Goal: Task Accomplishment & Management: Manage account settings

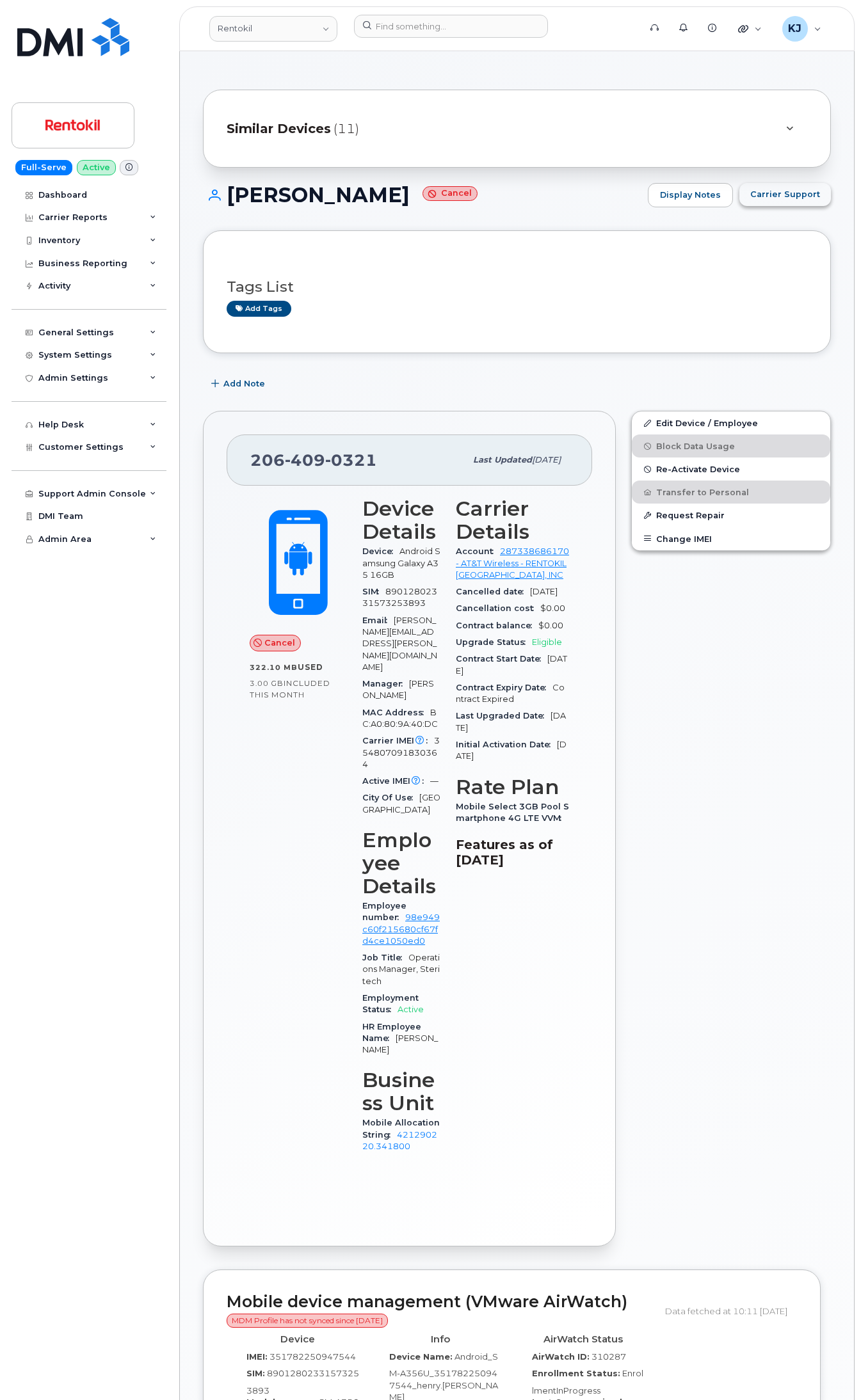
click at [775, 196] on span "Carrier Support" at bounding box center [785, 194] width 69 height 12
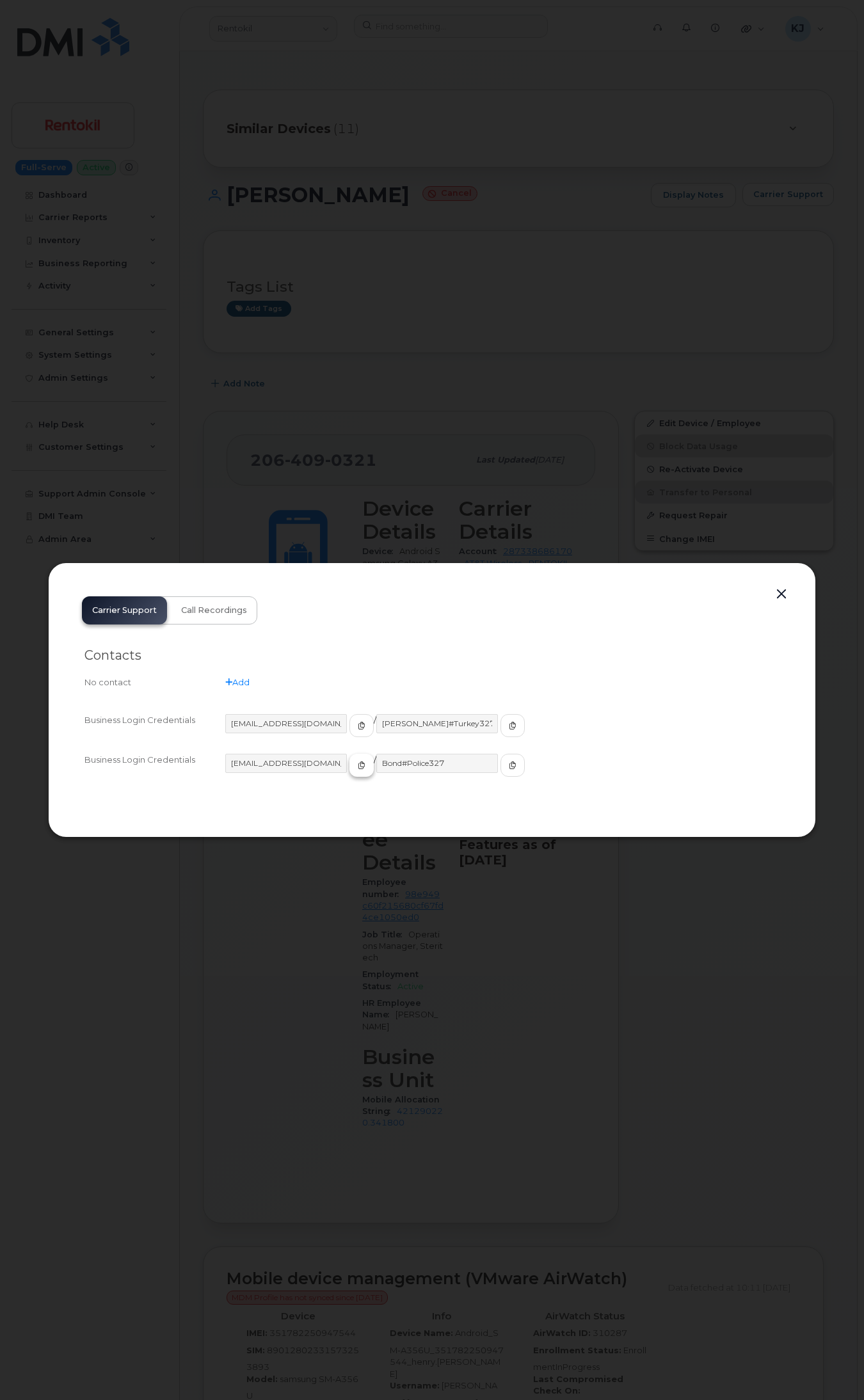
click at [356, 760] on span "button" at bounding box center [362, 766] width 12 height 12
click at [507, 770] on span "button" at bounding box center [513, 766] width 12 height 12
click at [356, 760] on span "button" at bounding box center [362, 766] width 12 height 12
click at [779, 595] on button "button" at bounding box center [781, 594] width 20 height 18
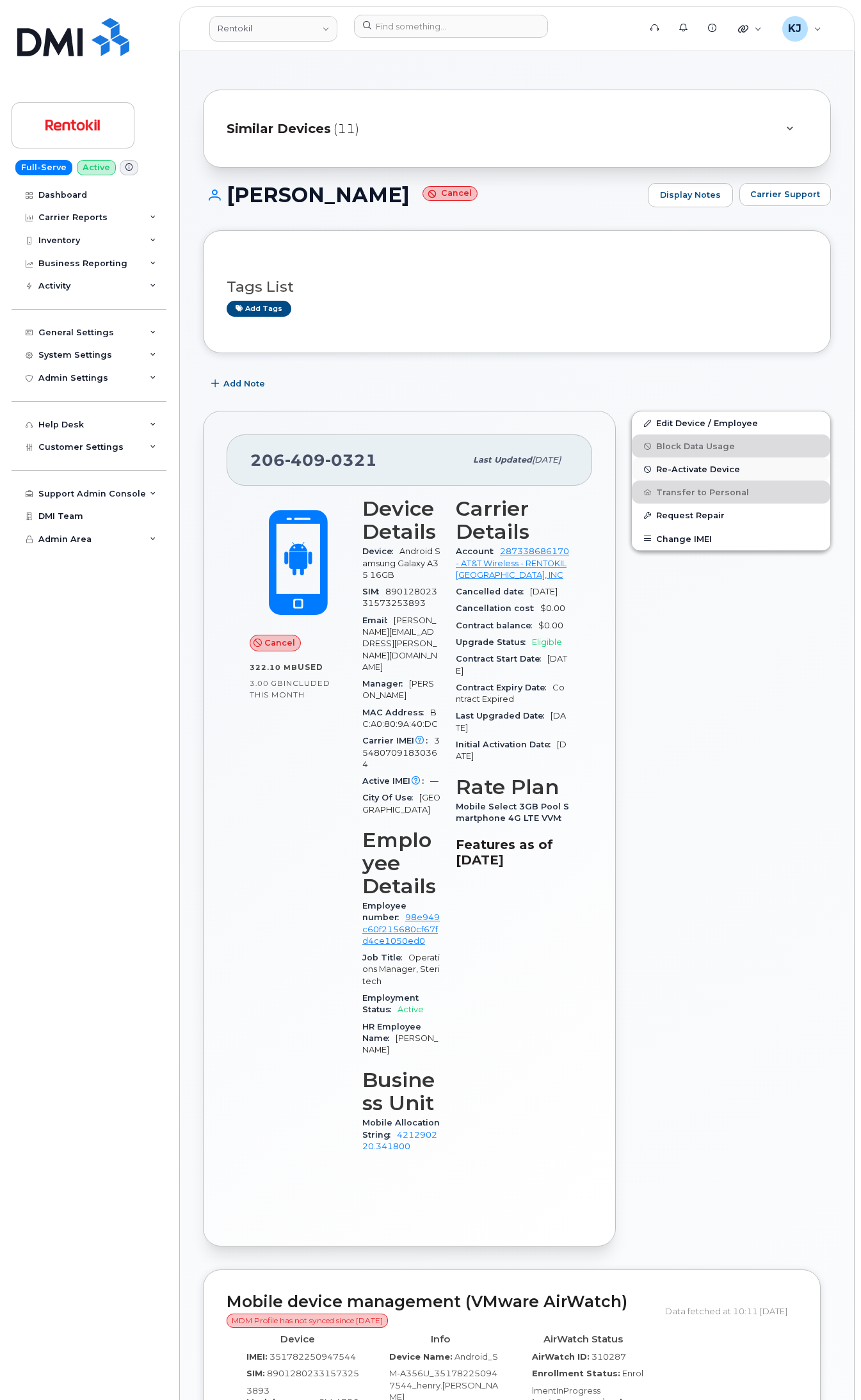
click at [676, 468] on span "Re-Activate Device" at bounding box center [698, 469] width 84 height 9
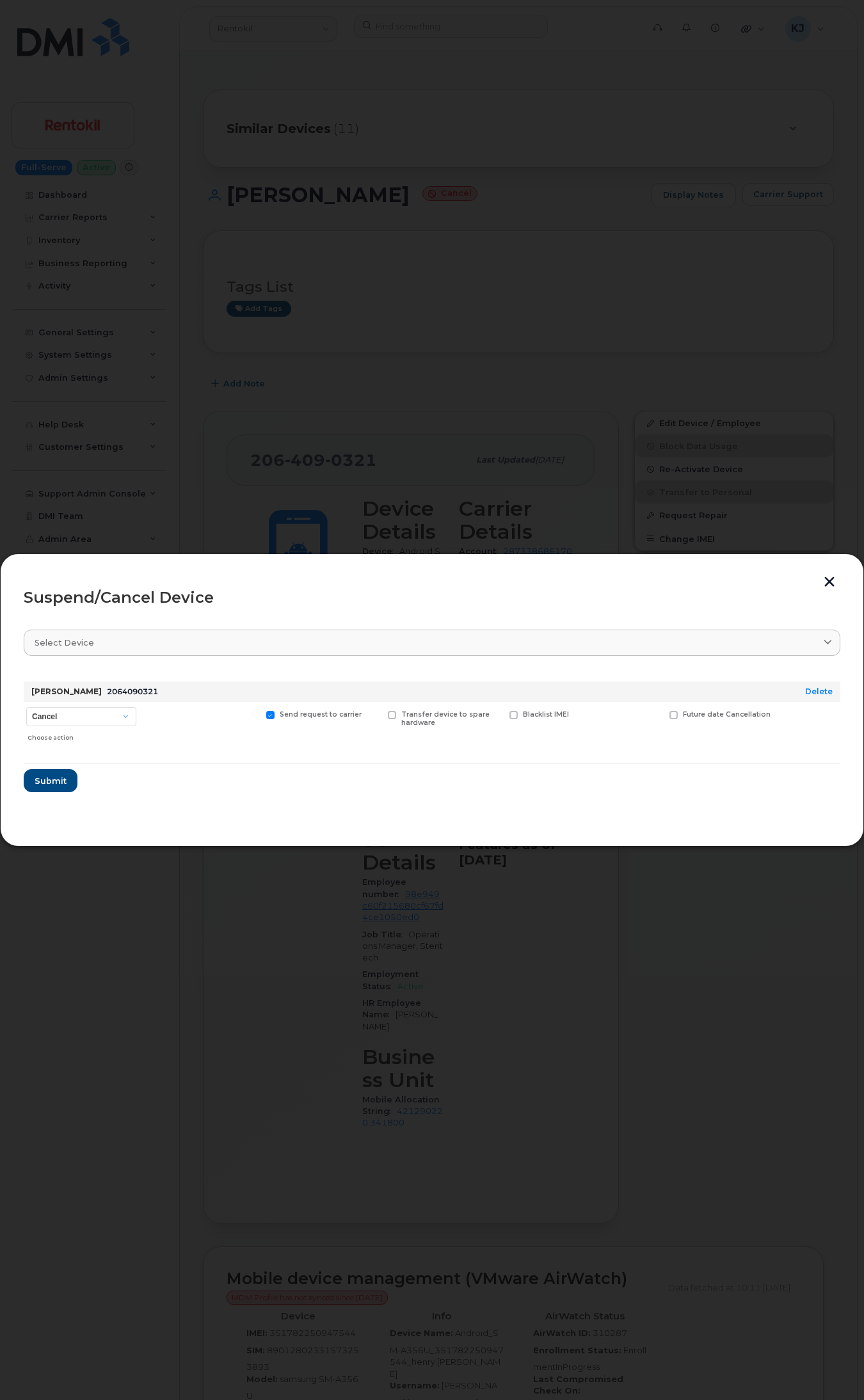
click at [266, 712] on span at bounding box center [270, 715] width 9 height 9
click at [257, 712] on input "Send request to carrier" at bounding box center [254, 714] width 7 height 7
checkbox input "false"
click at [64, 709] on select "Cancel Suspend - Reduced Rate Suspend - Full Rate Suspend - Lost Device/Stolen …" at bounding box center [81, 717] width 110 height 20
select select "[object Object]"
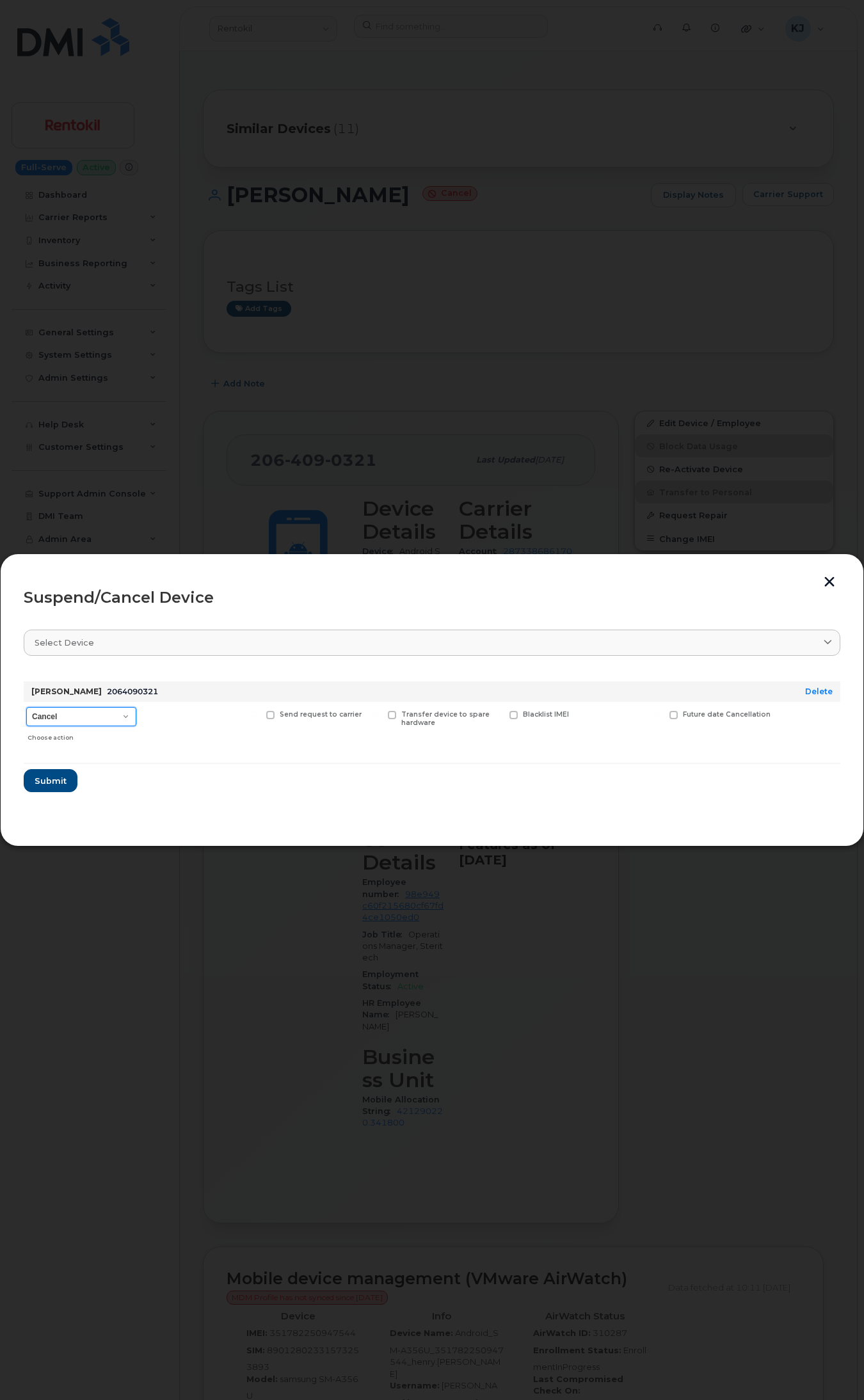
click at [26, 707] on select "Cancel Suspend - Reduced Rate Suspend - Full Rate Suspend - Lost Device/Stolen …" at bounding box center [81, 717] width 110 height 20
click at [56, 788] on span "Submit" at bounding box center [50, 781] width 32 height 12
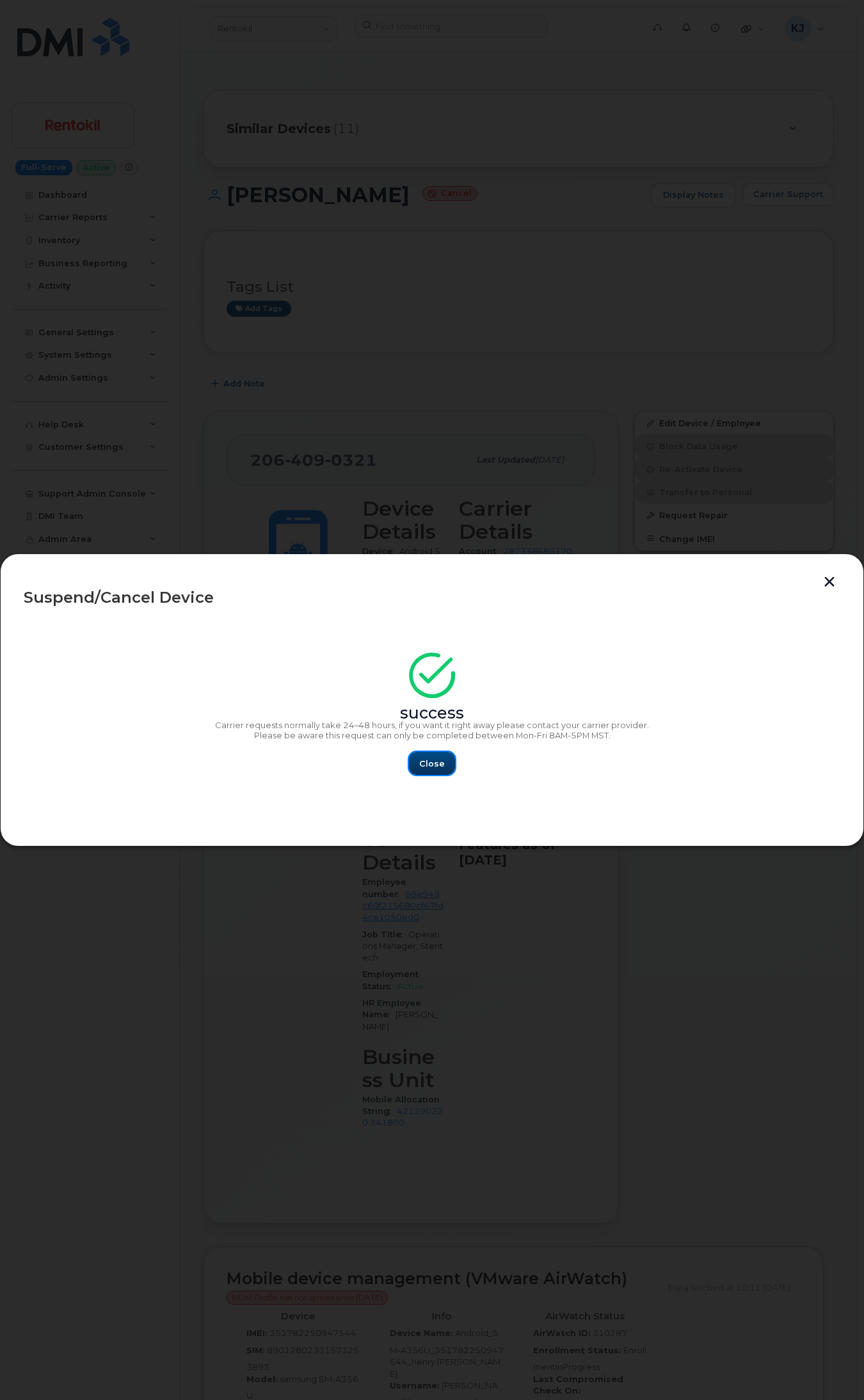
click at [420, 770] on button "Close" at bounding box center [432, 764] width 46 height 23
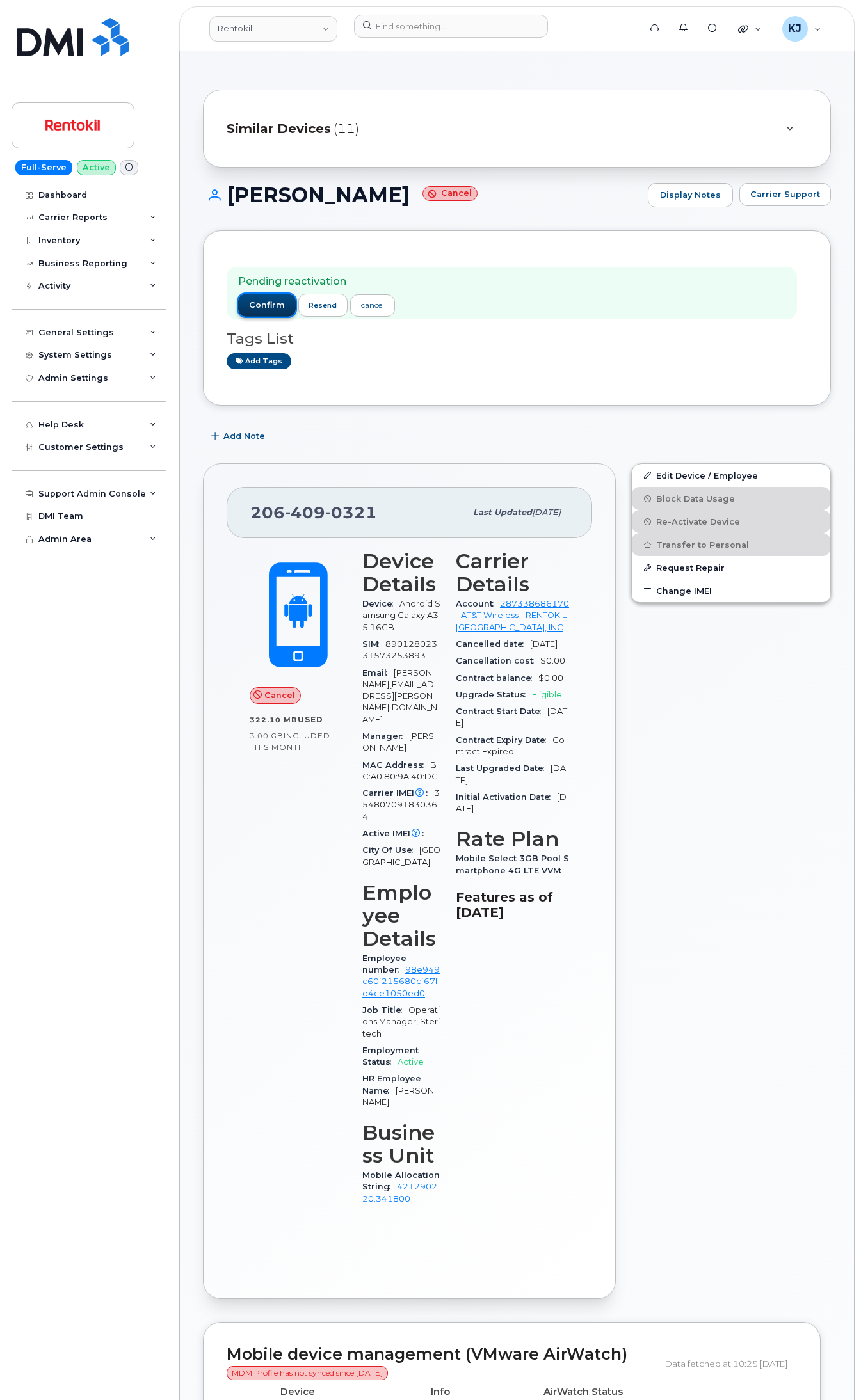
click at [279, 311] on span "confirm" at bounding box center [267, 305] width 36 height 12
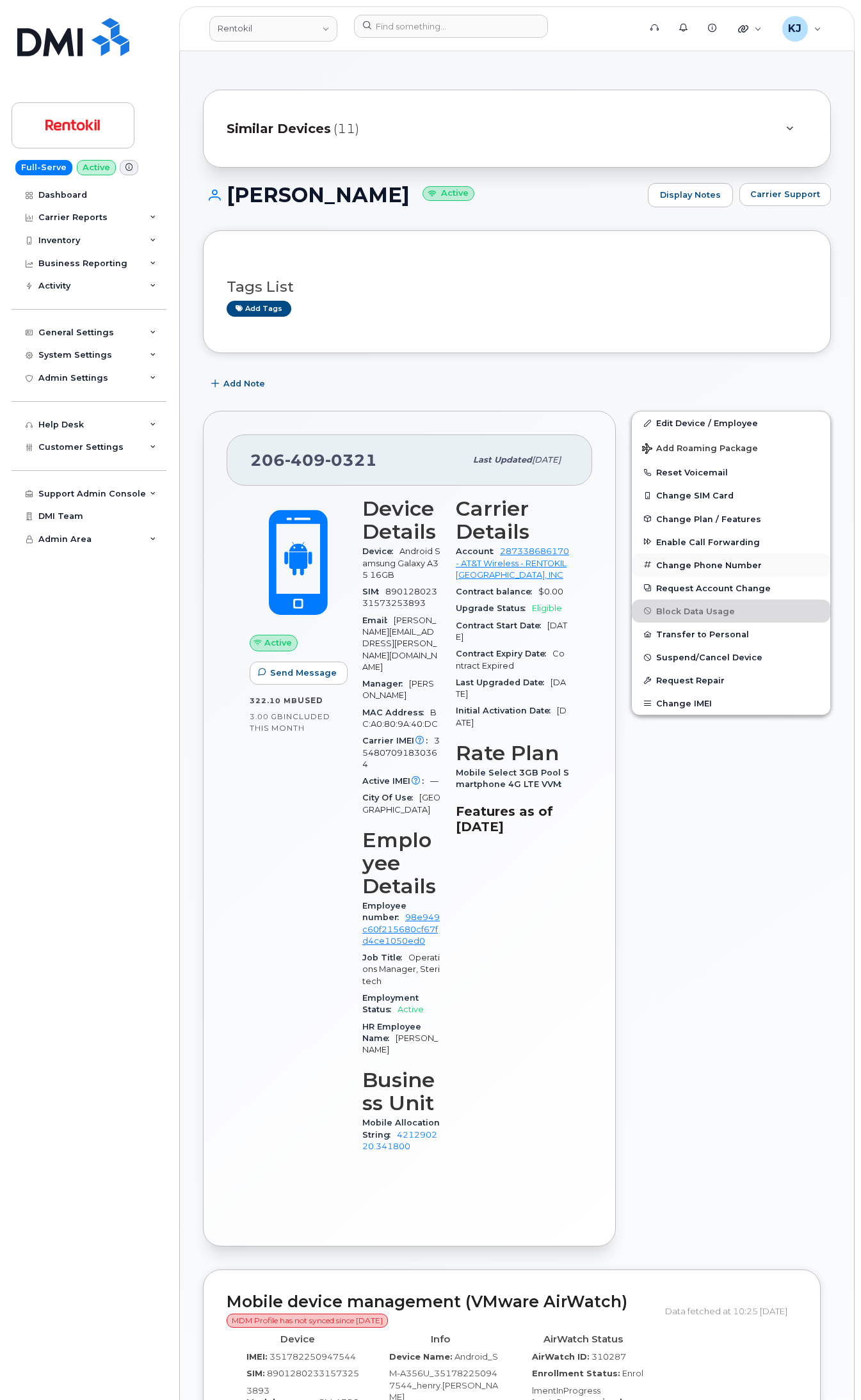
click at [719, 566] on button "Change Phone Number" at bounding box center [731, 565] width 198 height 23
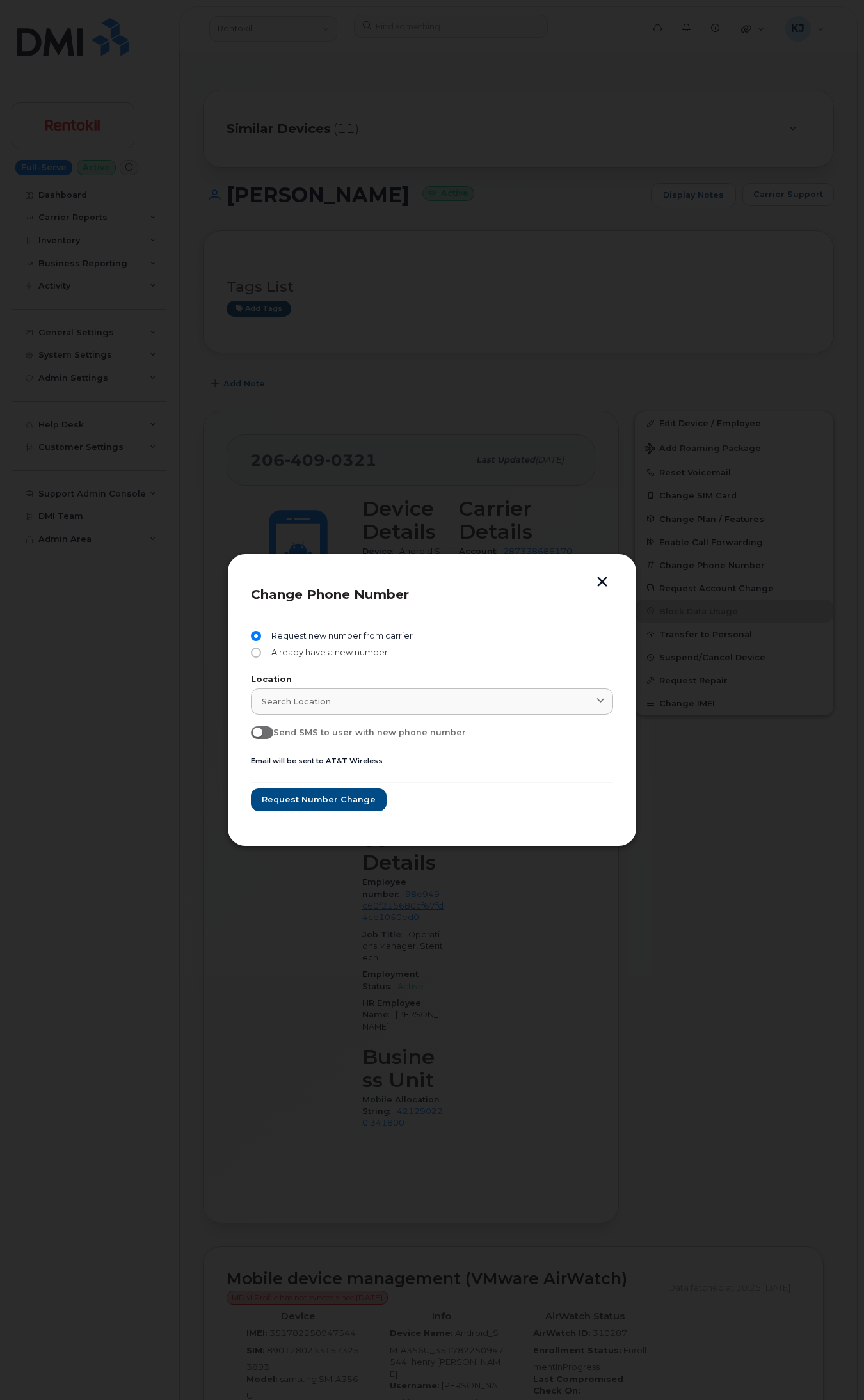
click at [335, 654] on span "Already have a new number" at bounding box center [327, 653] width 121 height 10
click at [261, 654] on input "Already have a new number" at bounding box center [256, 653] width 10 height 10
radio input "true"
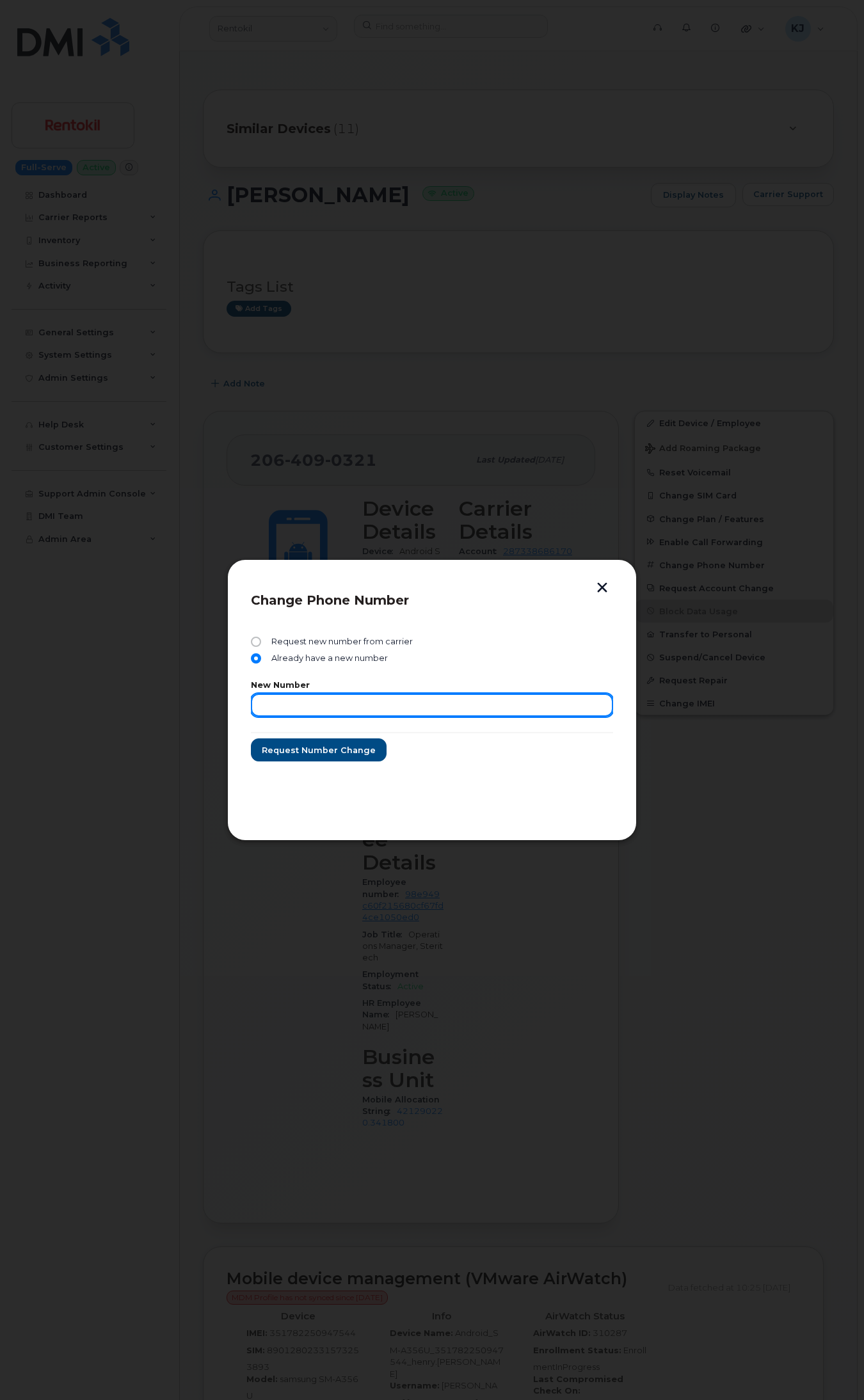
click at [375, 715] on input "text" at bounding box center [432, 705] width 362 height 23
paste input "2062258336"
type input "2062258336"
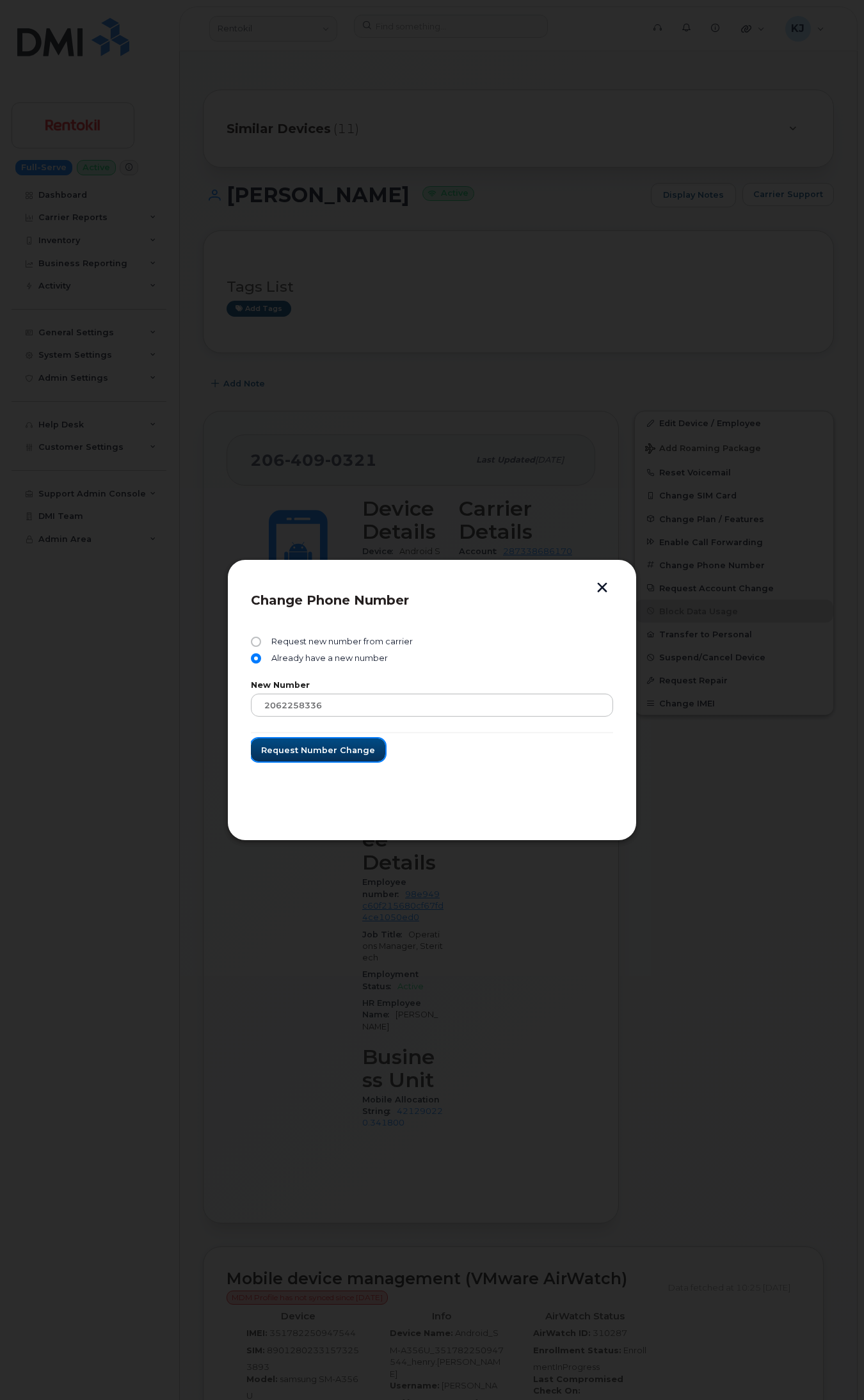
click at [354, 746] on span "Request number change" at bounding box center [318, 750] width 114 height 12
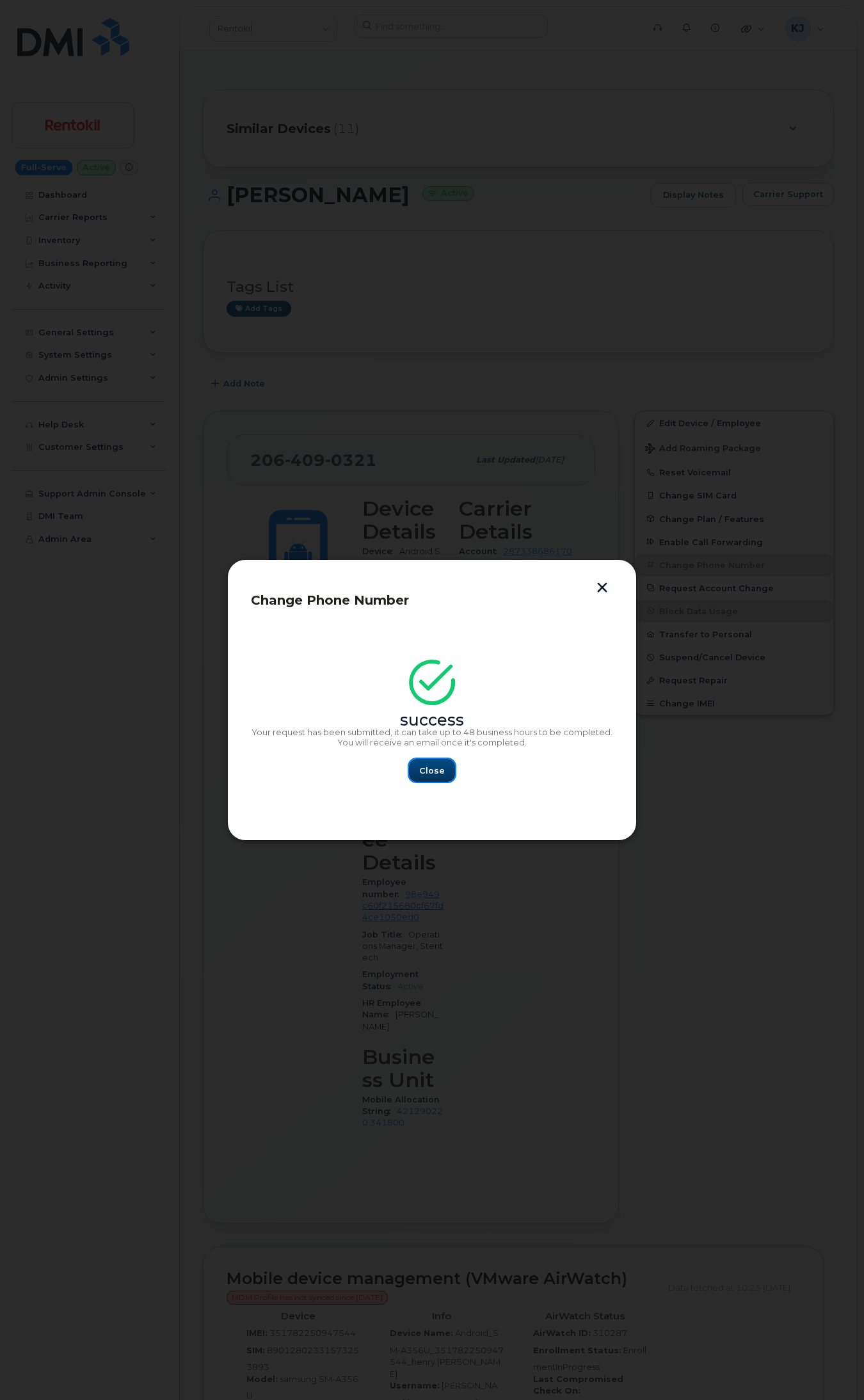
click at [431, 772] on span "Close" at bounding box center [432, 771] width 25 height 12
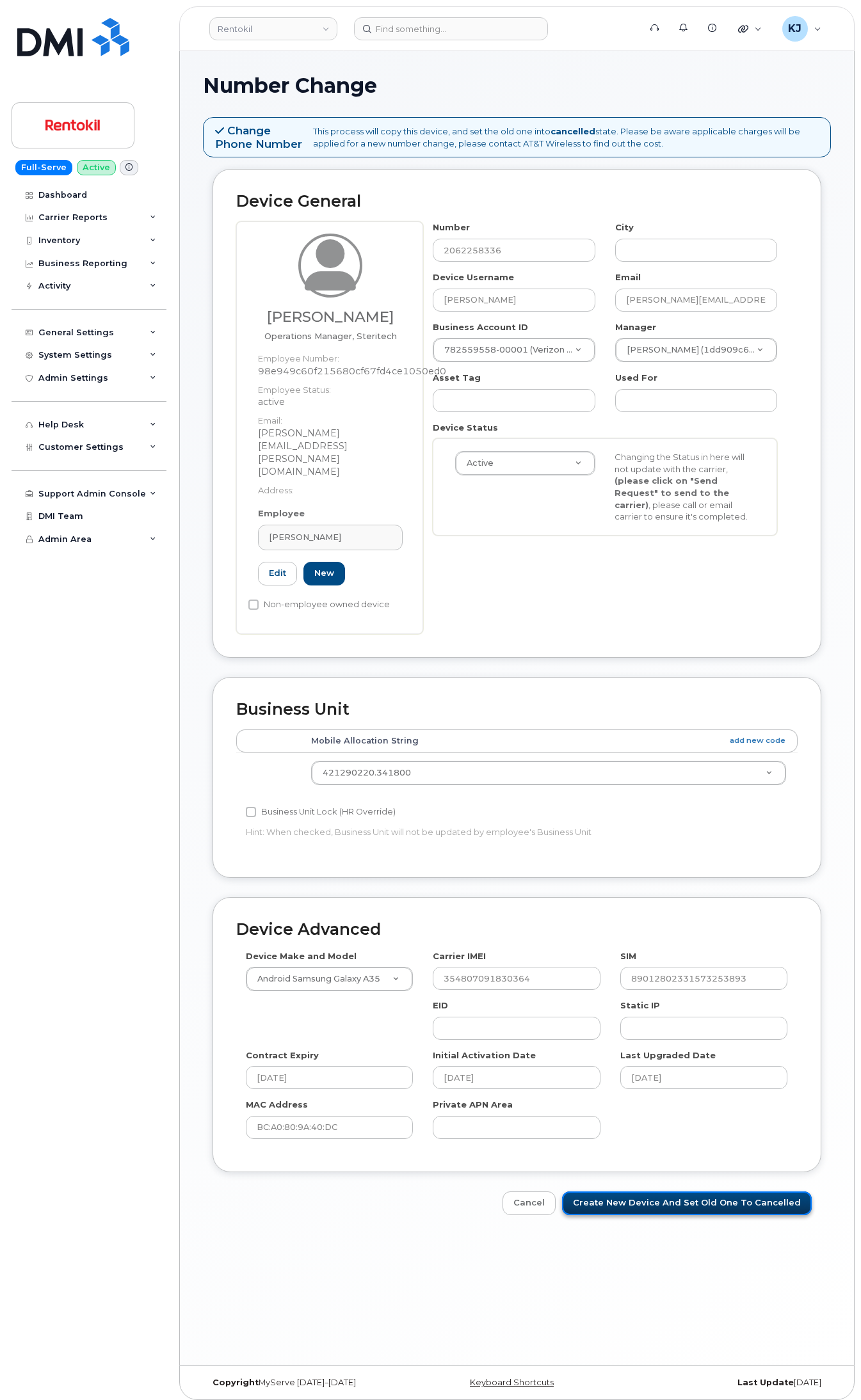
click at [684, 1192] on input "Create New Device and set old one to Cancelled" at bounding box center [687, 1203] width 250 height 24
type input "Saving..."
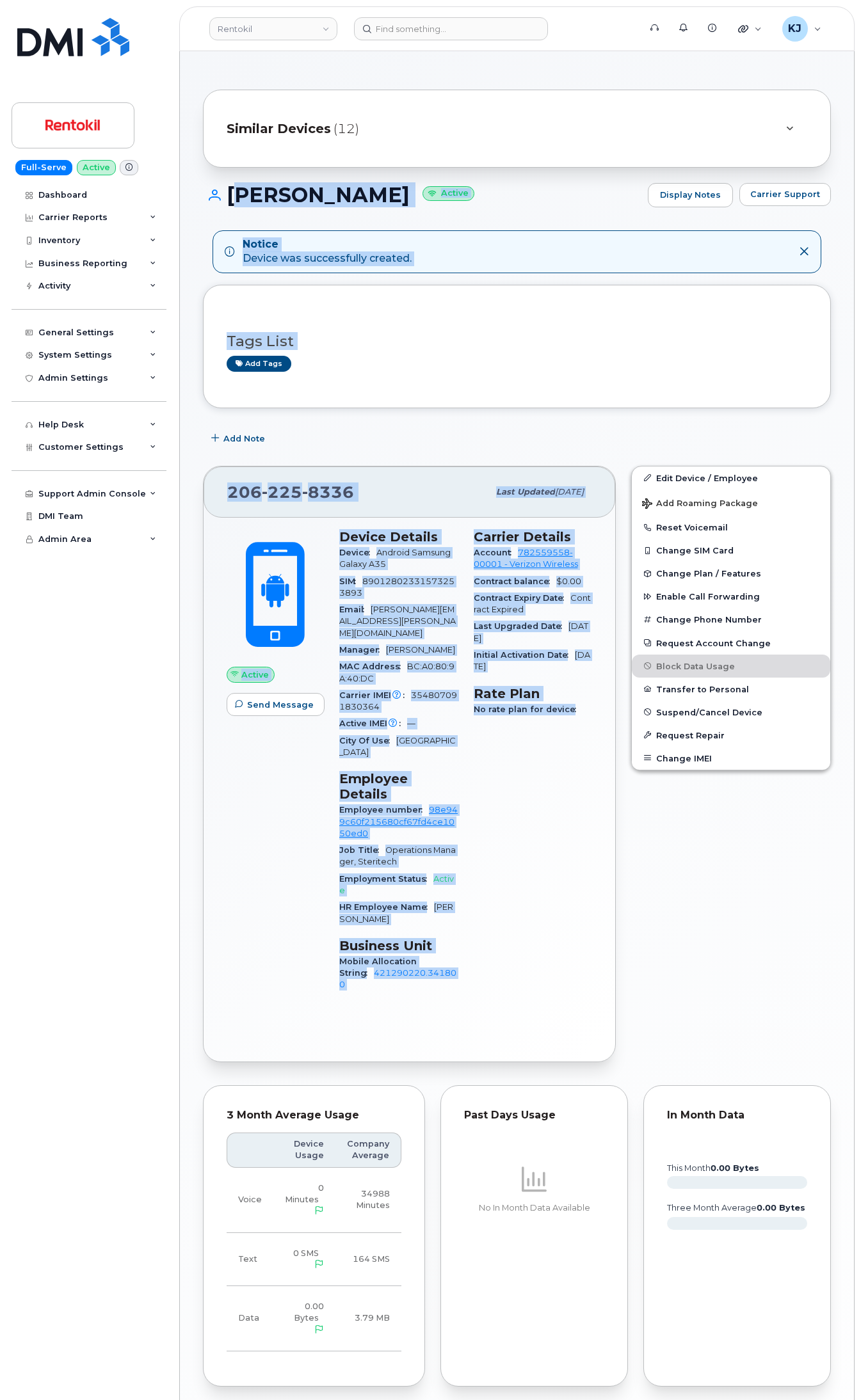
drag, startPoint x: 228, startPoint y: 197, endPoint x: 574, endPoint y: 795, distance: 690.9
click at [574, 795] on div "Similar Devices (12) HENRY OLGUIN Active Display Notes Carrier Support Notice D…" at bounding box center [517, 862] width 674 height 1621
copy div "HENRY OLGUIN Active Display Notes Carrier Support Notice Device was successfull…"
click at [533, 939] on div "Carrier Details Account 782559558-00001 - Verizon Wireless Contract balance $0.…" at bounding box center [533, 767] width 135 height 490
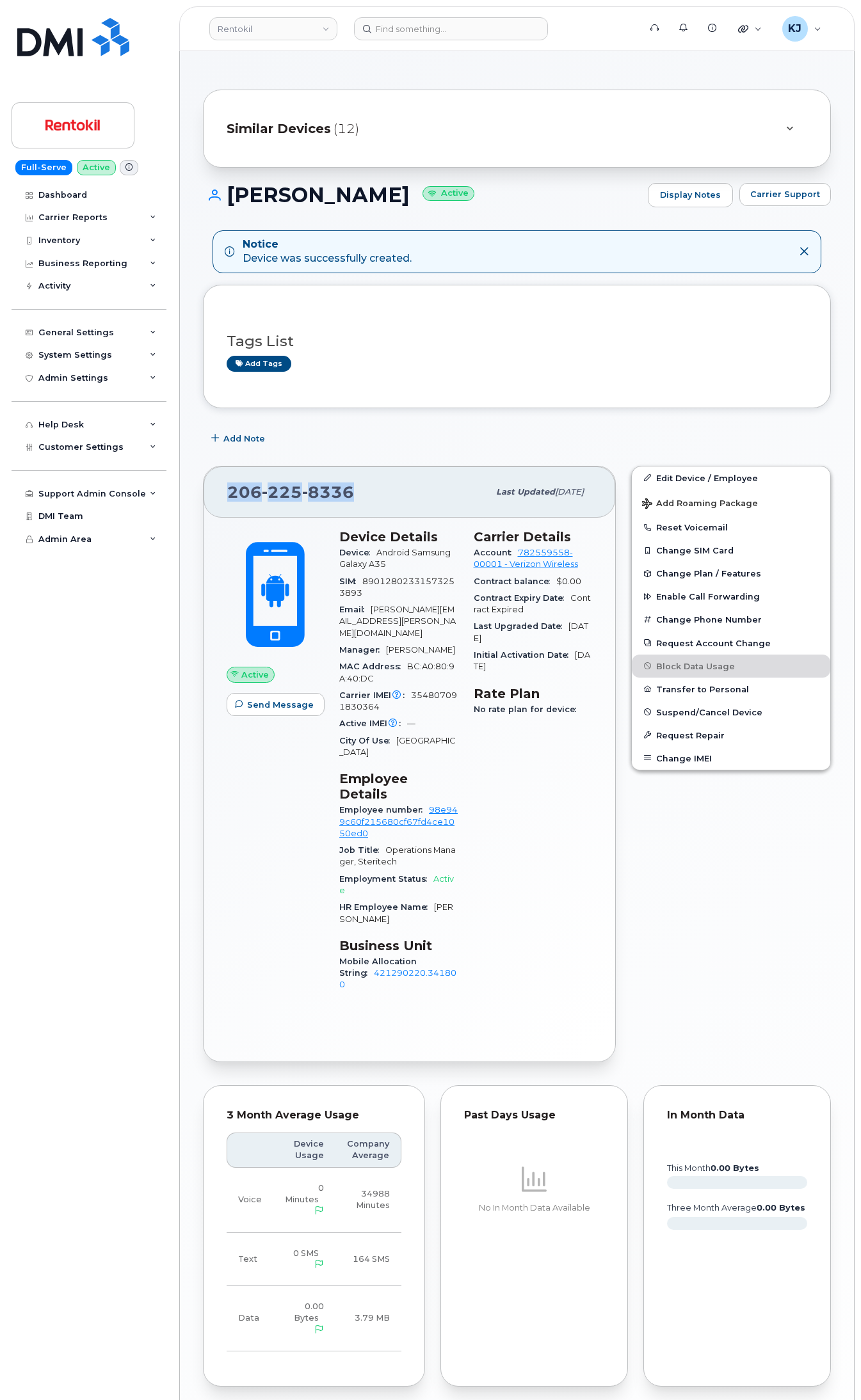
drag, startPoint x: 362, startPoint y: 494, endPoint x: 206, endPoint y: 488, distance: 156.1
click at [206, 488] on div "206 225 8336 Last updated Oct 13, 2025" at bounding box center [409, 492] width 412 height 51
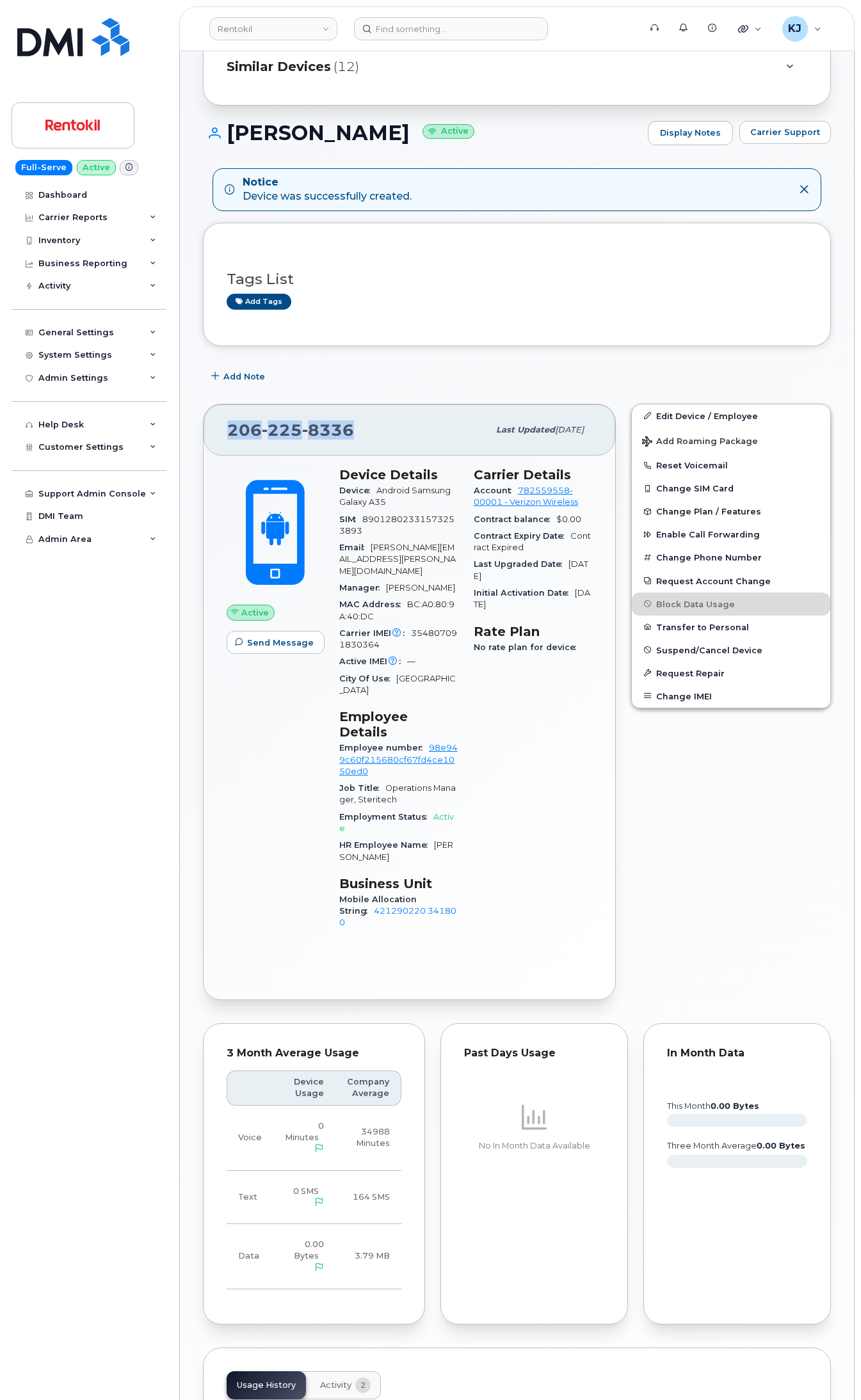
scroll to position [254, 0]
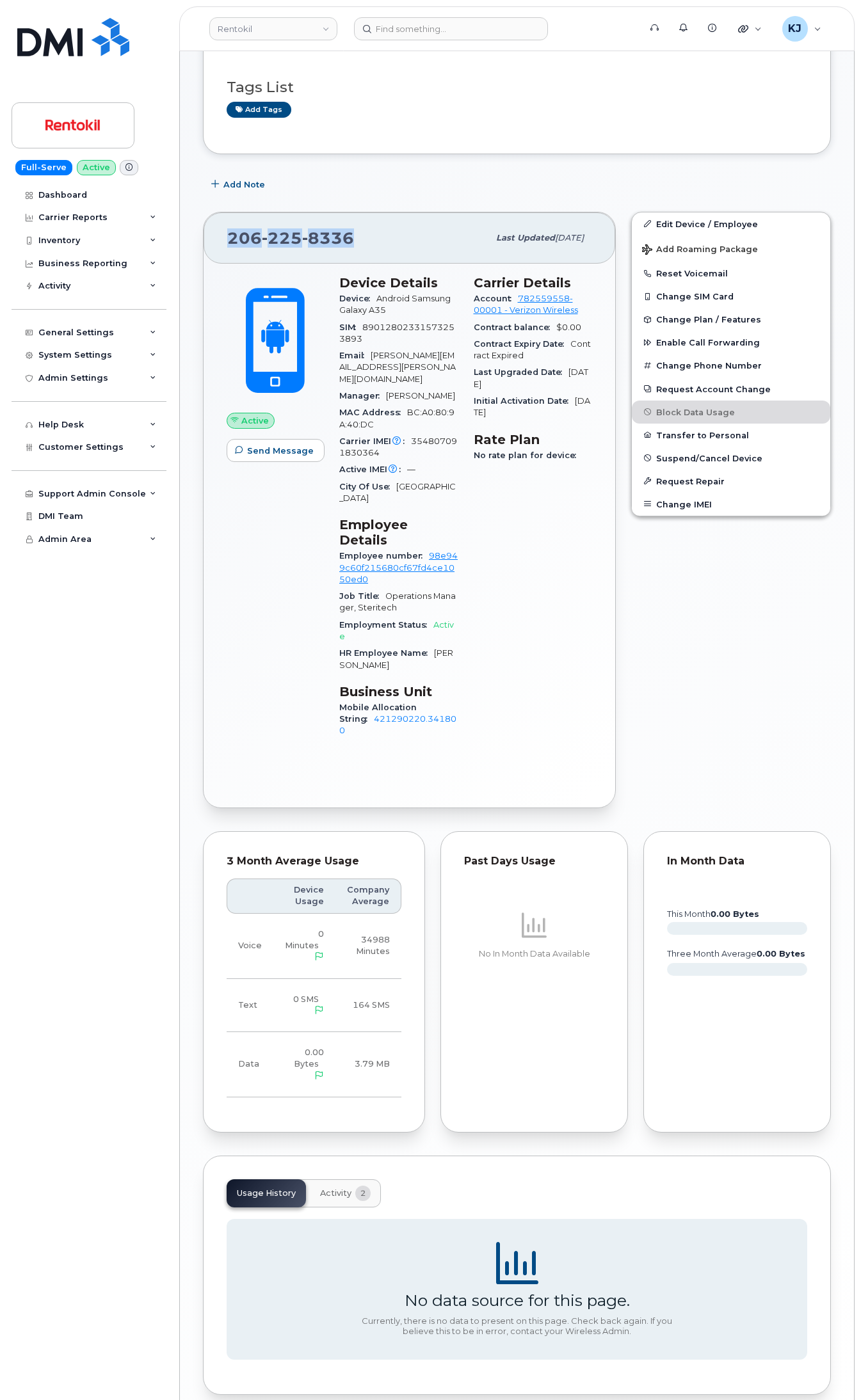
click at [333, 1179] on button "Activity 2" at bounding box center [345, 1193] width 71 height 28
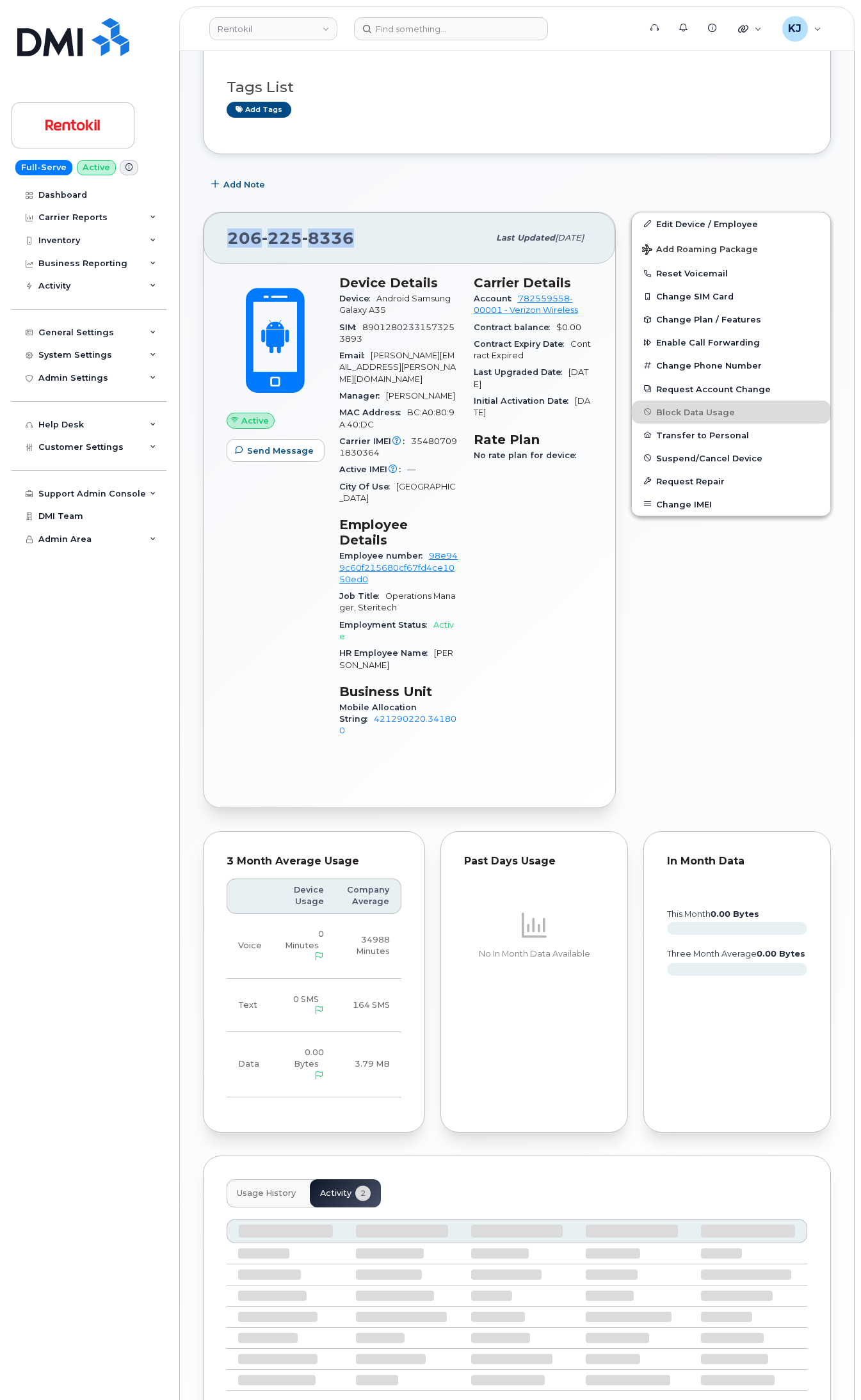
scroll to position [228, 0]
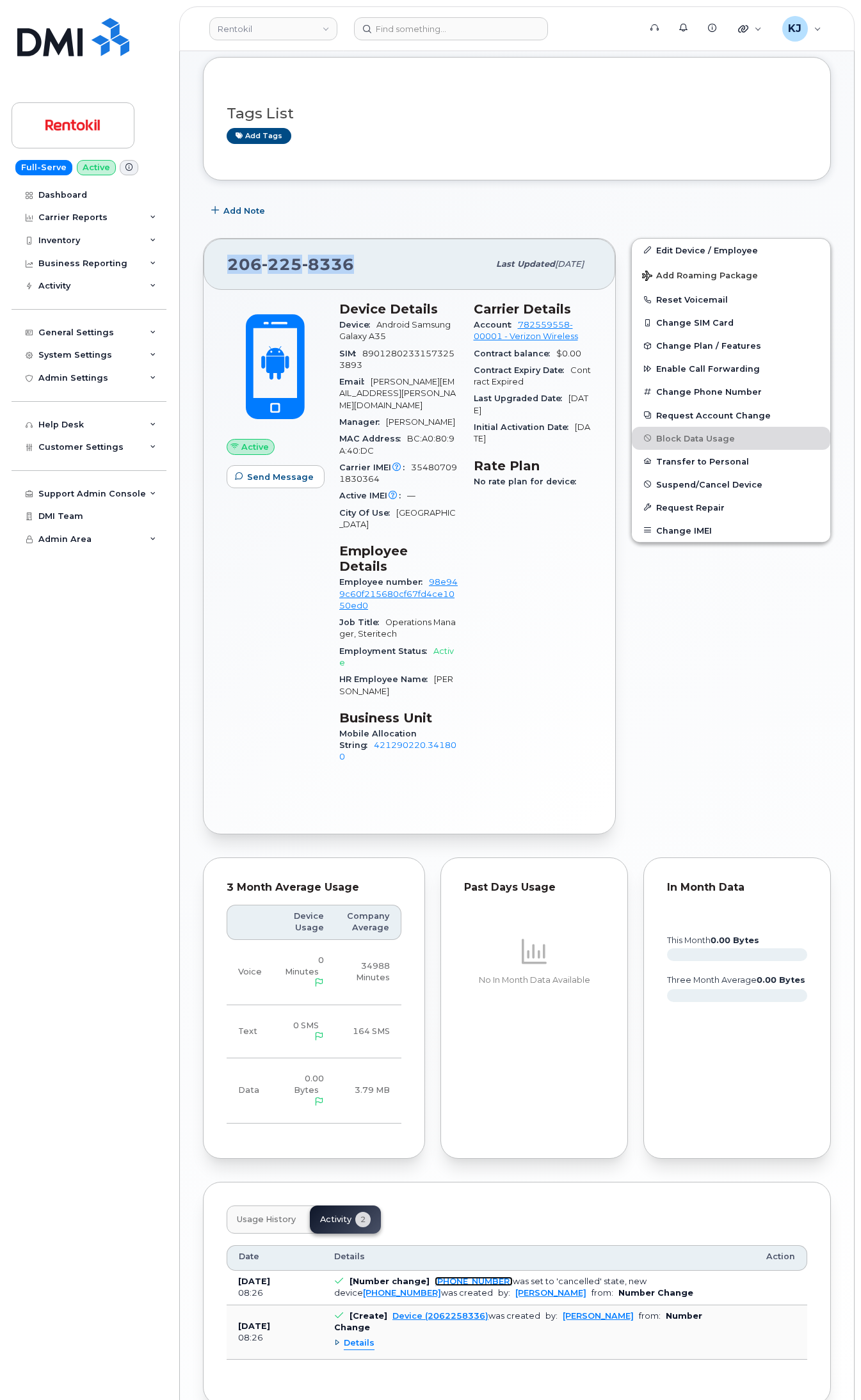
click at [443, 1277] on link "206-409-0321" at bounding box center [474, 1281] width 78 height 9
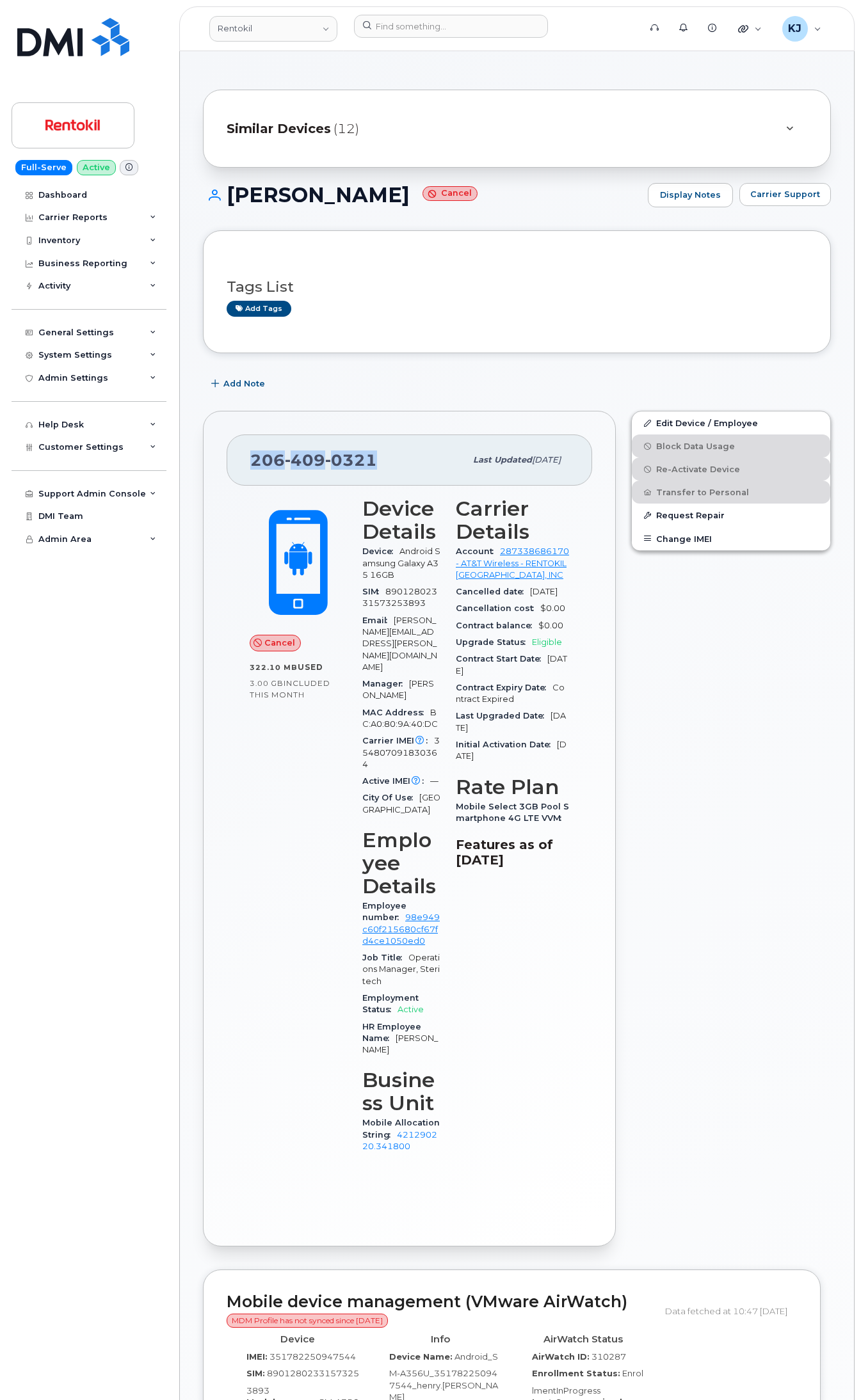
drag, startPoint x: 383, startPoint y: 465, endPoint x: 226, endPoint y: 461, distance: 157.1
click at [226, 461] on div "[PHONE_NUMBER] Last updated [DATE] Cancel 322.10 MB  used 3.00 GB  included thi…" at bounding box center [410, 829] width 413 height 836
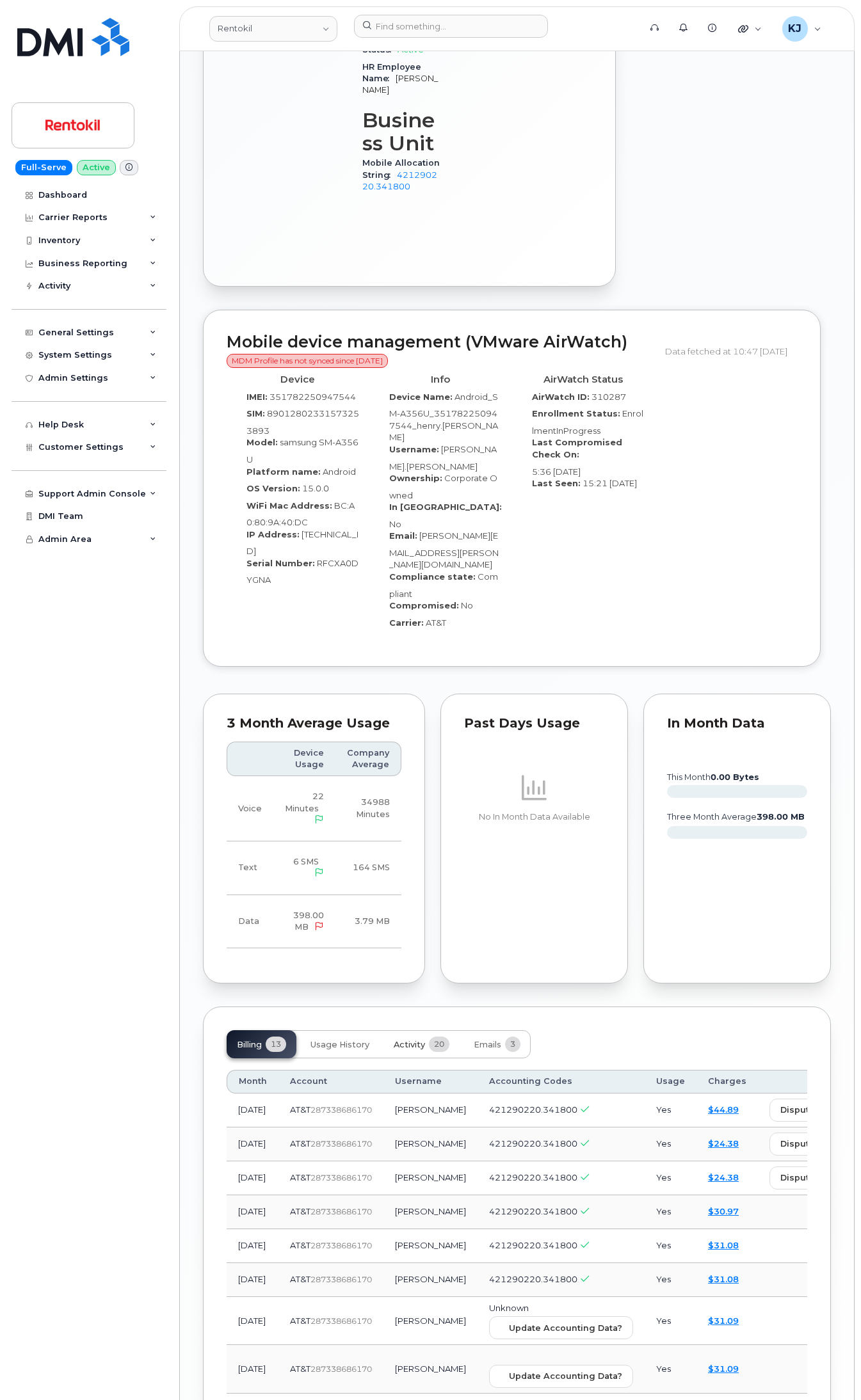
click at [420, 1040] on span "Activity" at bounding box center [409, 1045] width 31 height 10
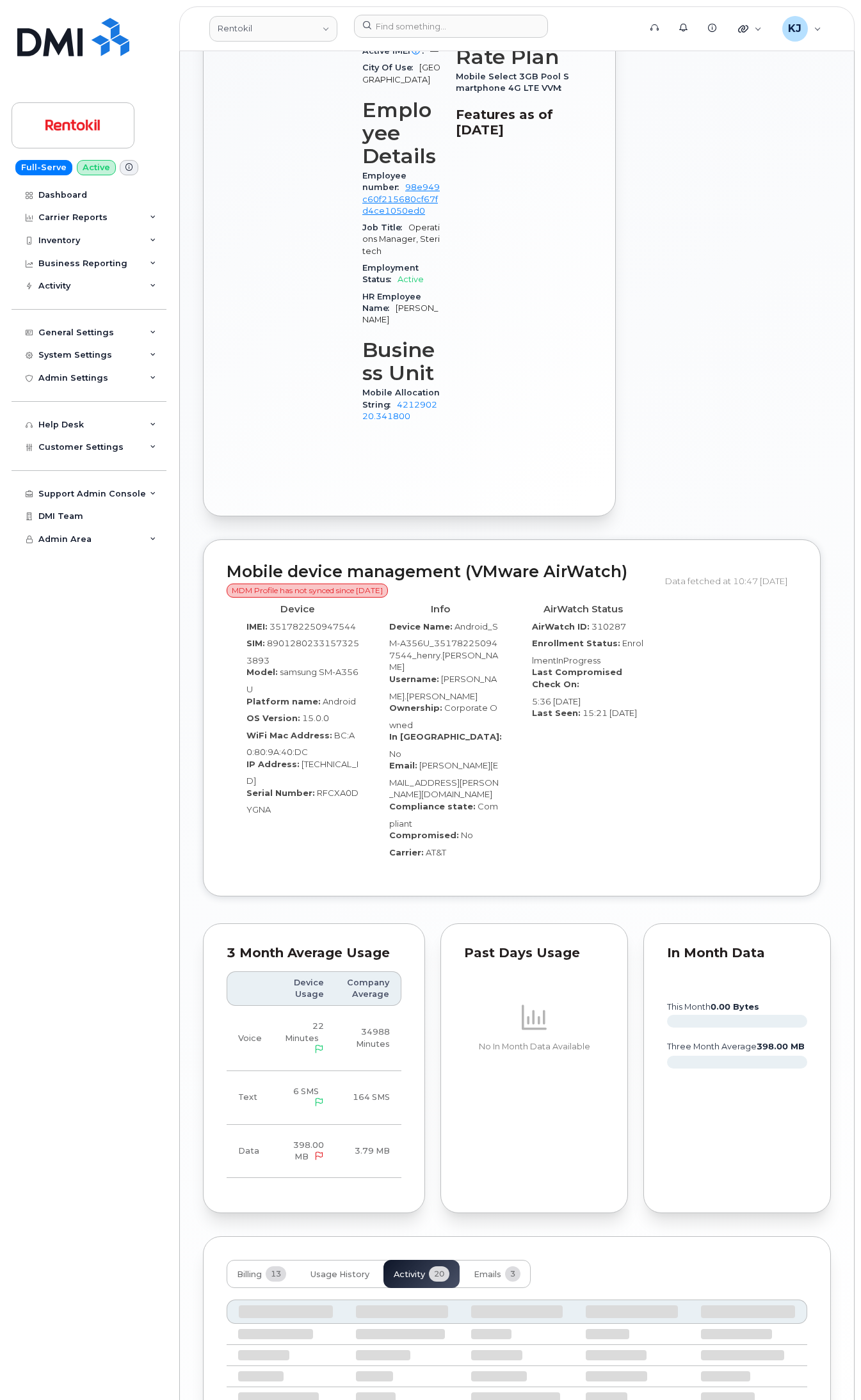
scroll to position [960, 0]
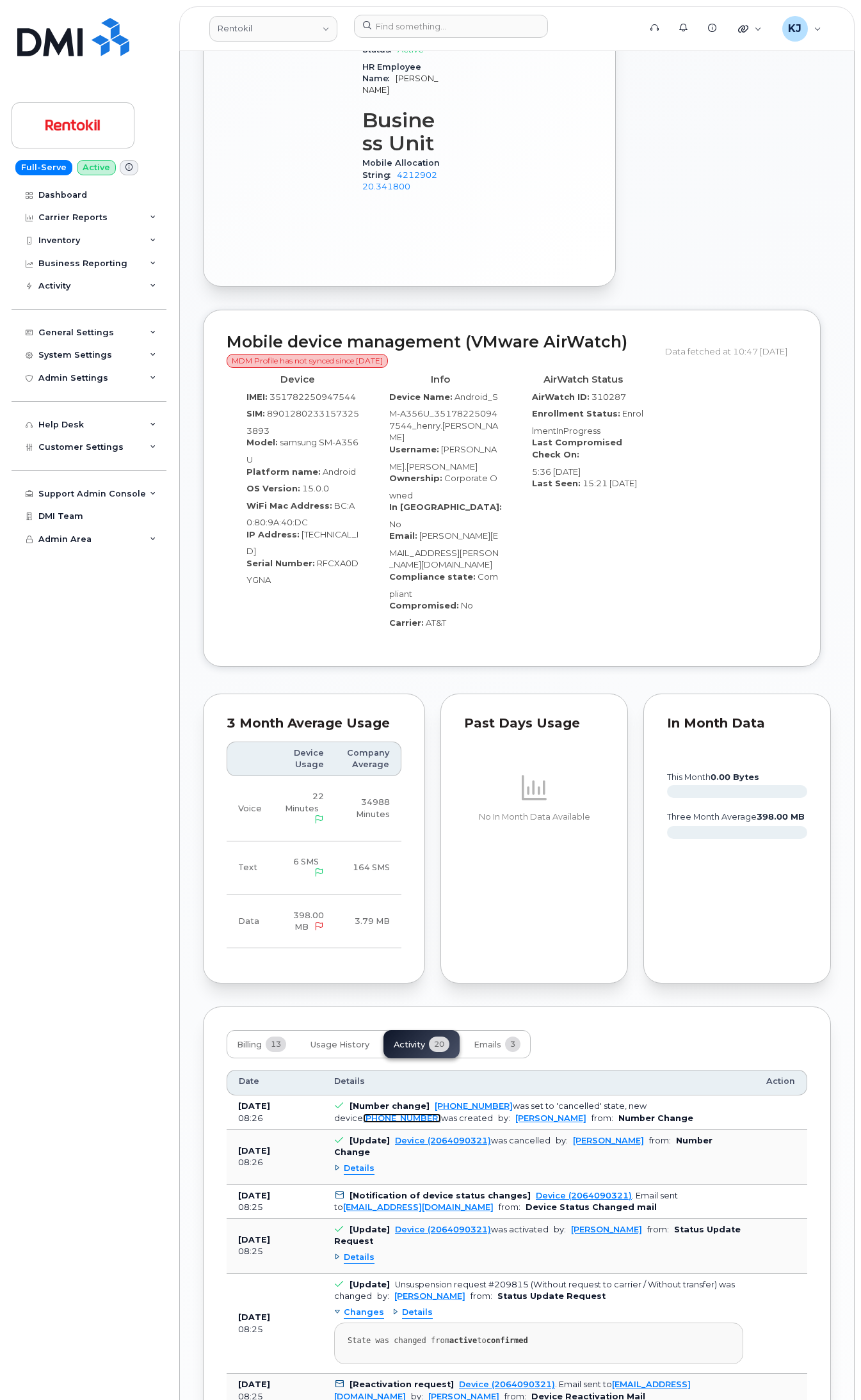
click at [441, 1114] on link "206-225-8336" at bounding box center [402, 1118] width 78 height 9
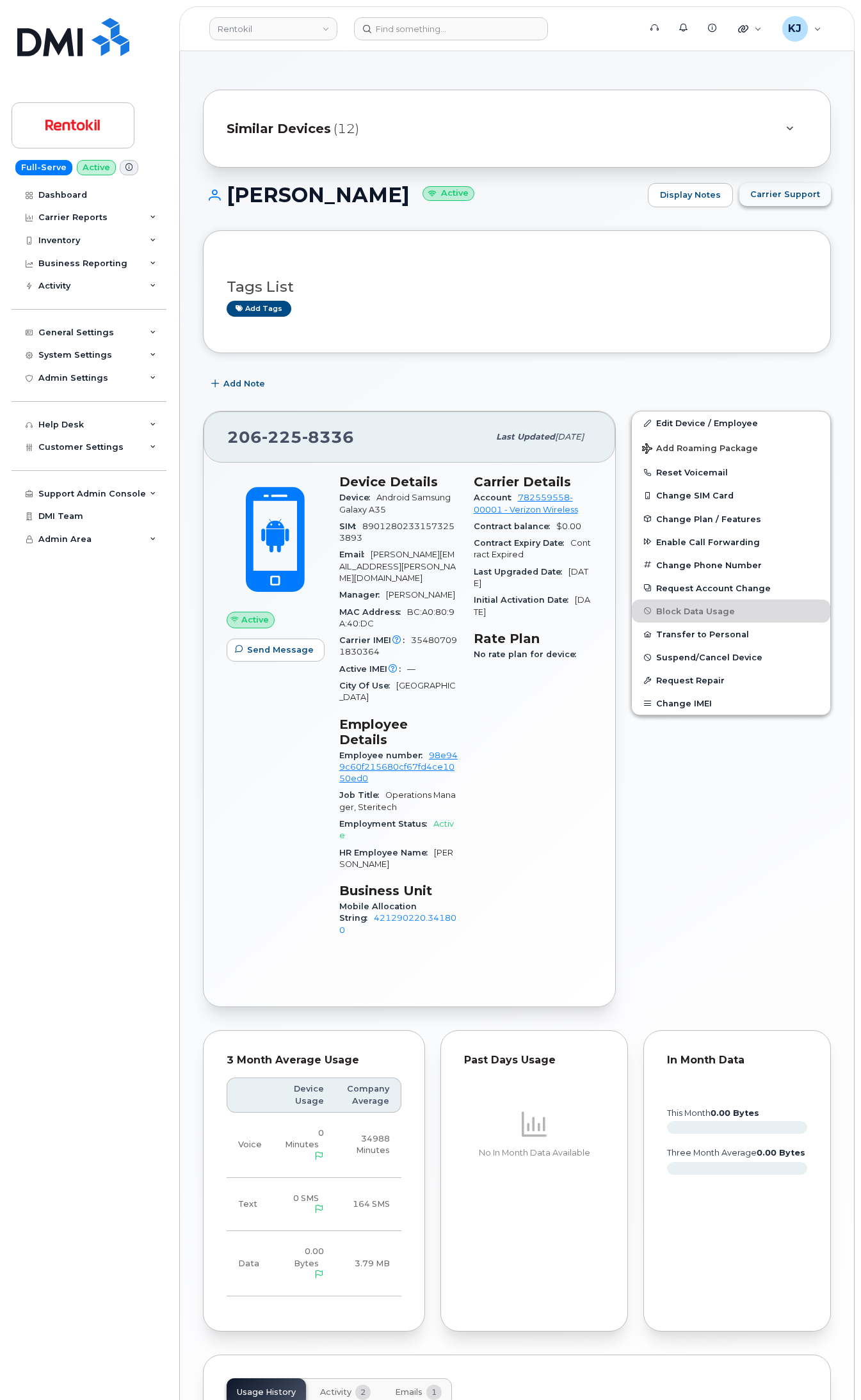
click at [805, 189] on span "Carrier Support" at bounding box center [785, 194] width 69 height 12
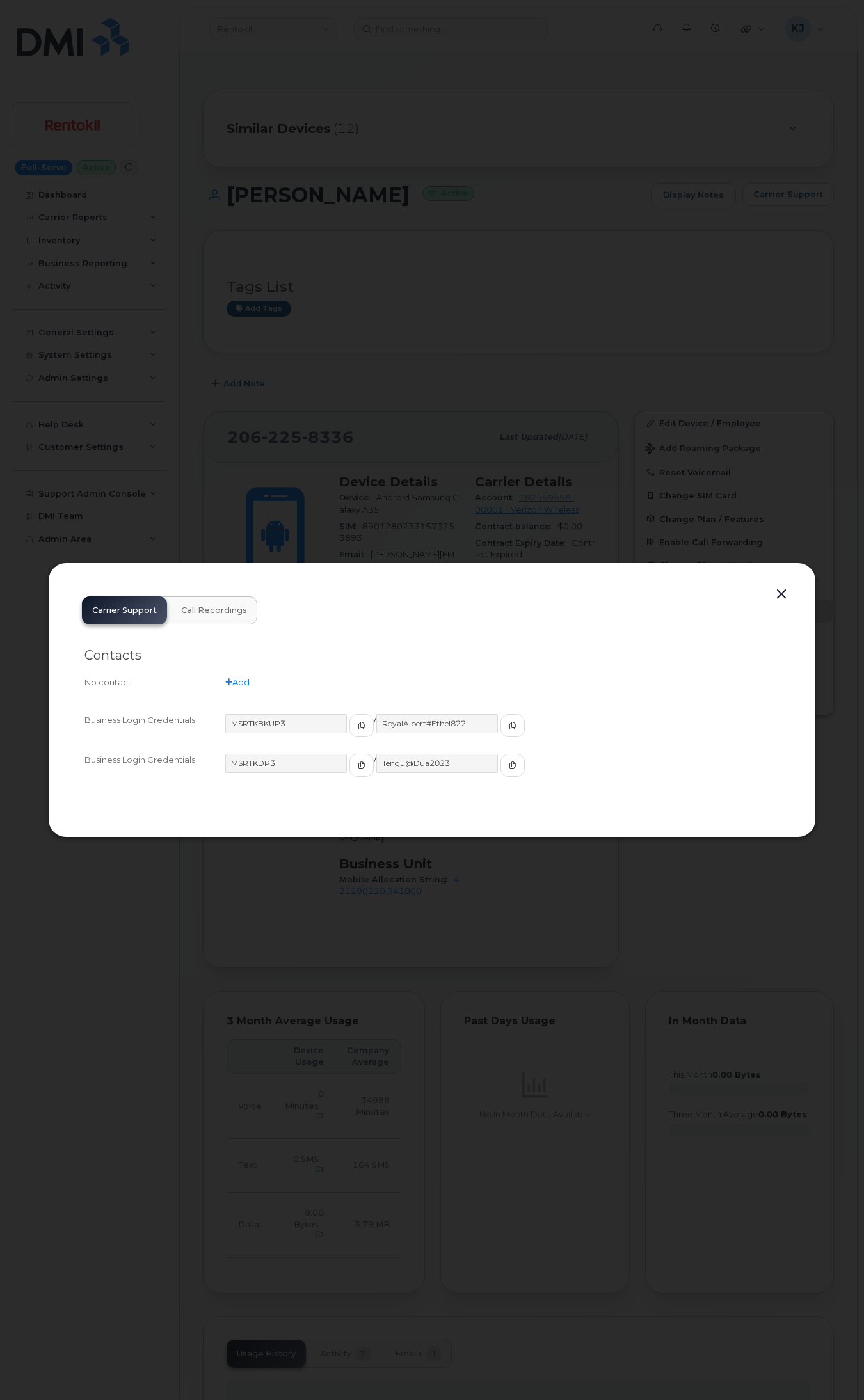
drag, startPoint x: 595, startPoint y: 366, endPoint x: 596, endPoint y: 372, distance: 6.1
click at [596, 372] on div at bounding box center [432, 700] width 864 height 1400
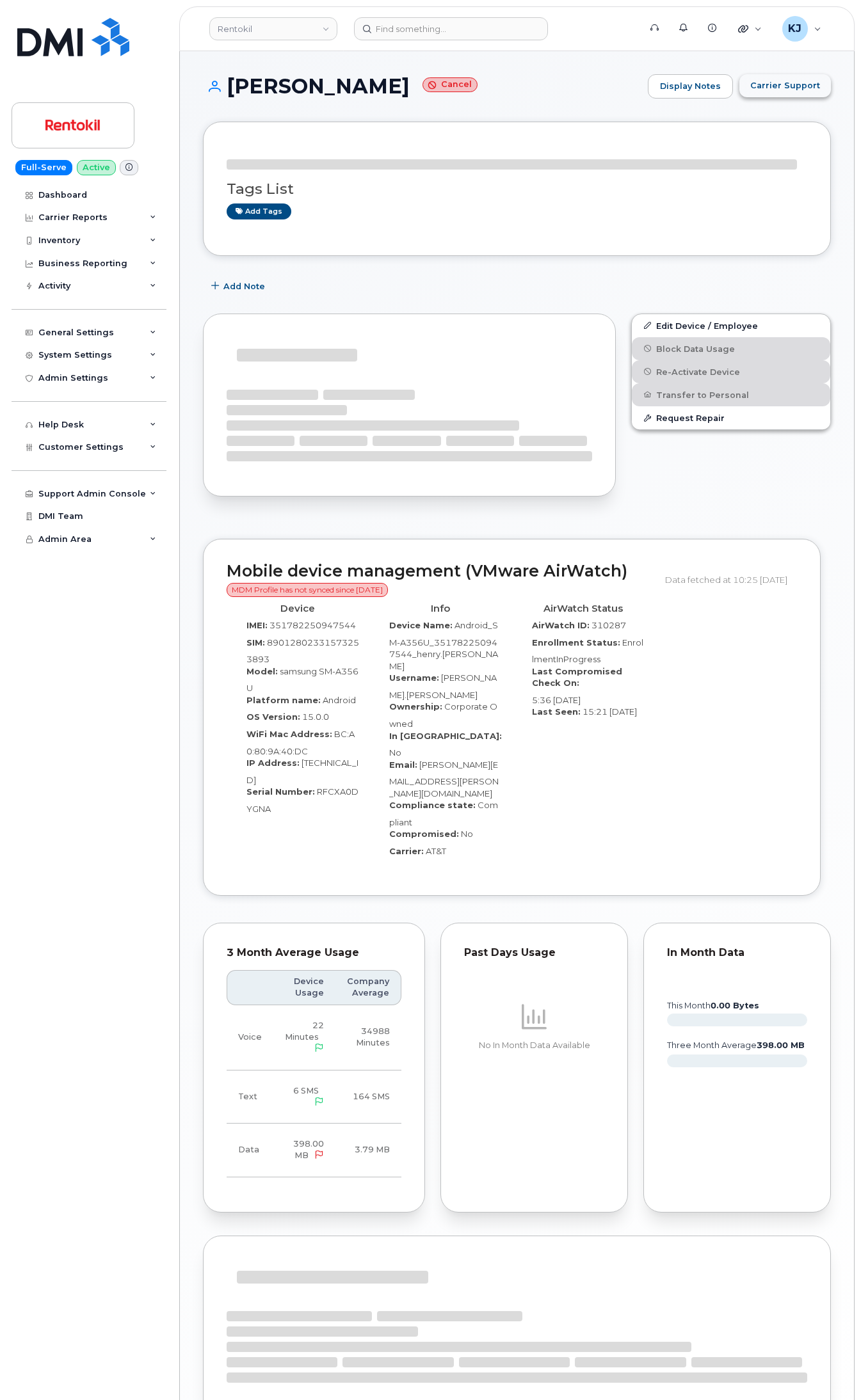
click at [788, 88] on span "Carrier Support" at bounding box center [785, 85] width 69 height 12
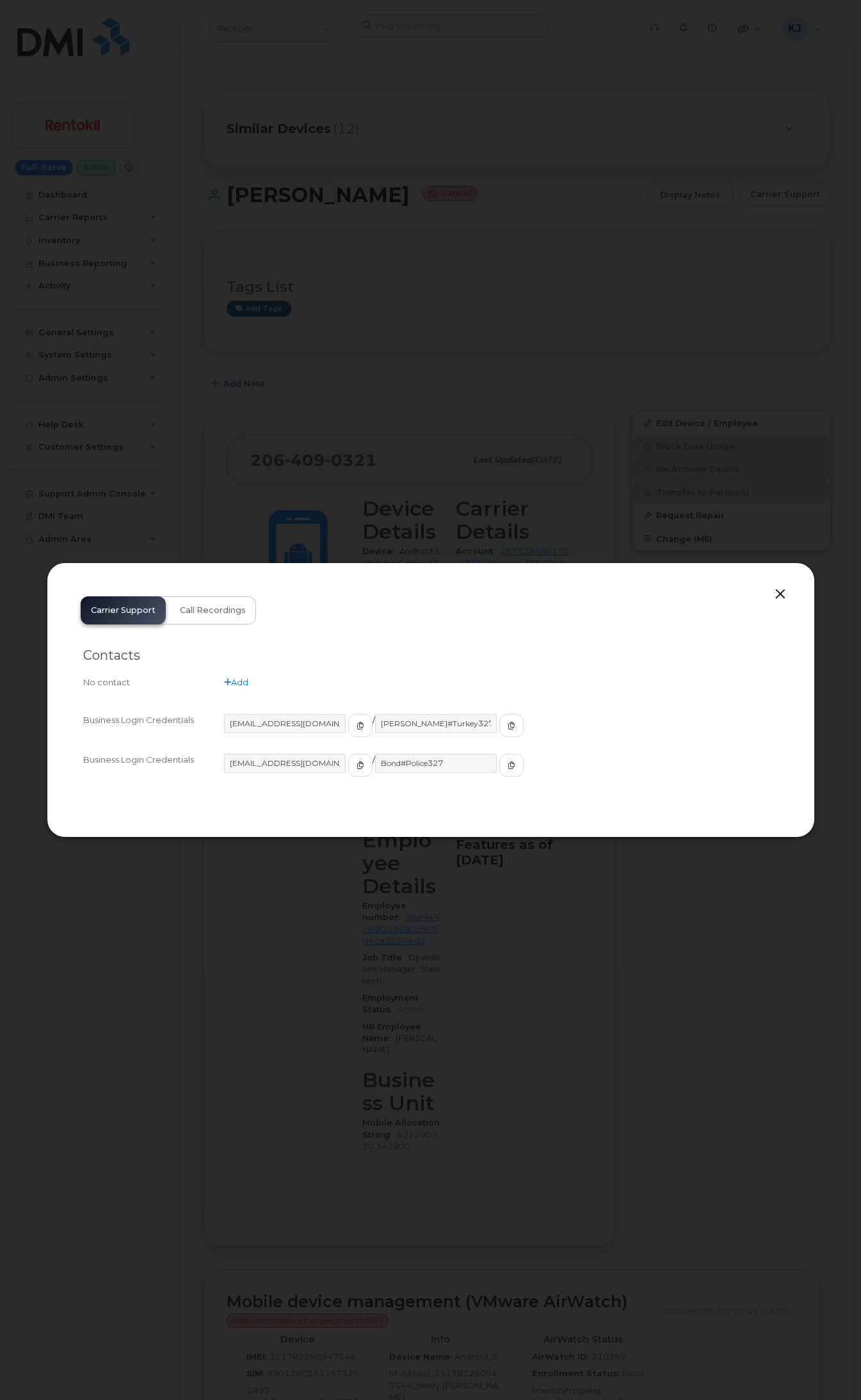
click at [779, 591] on button "button" at bounding box center [781, 594] width 20 height 18
